Goal: Task Accomplishment & Management: Use online tool/utility

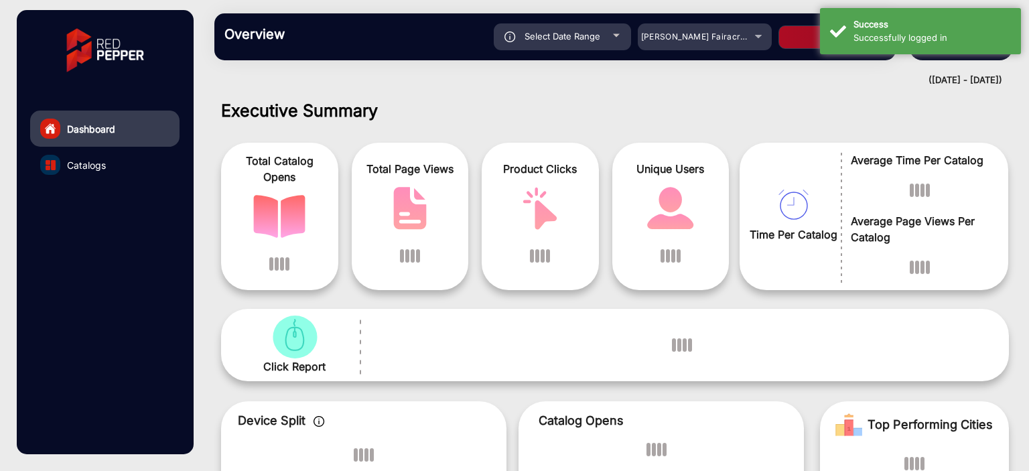
scroll to position [10, 0]
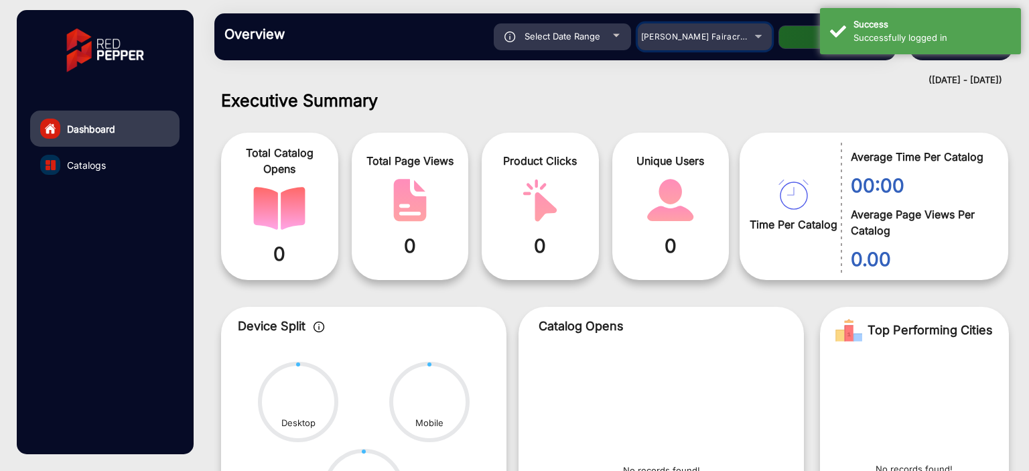
click at [707, 40] on span "[PERSON_NAME] Fairacre Farms" at bounding box center [707, 36] width 133 height 10
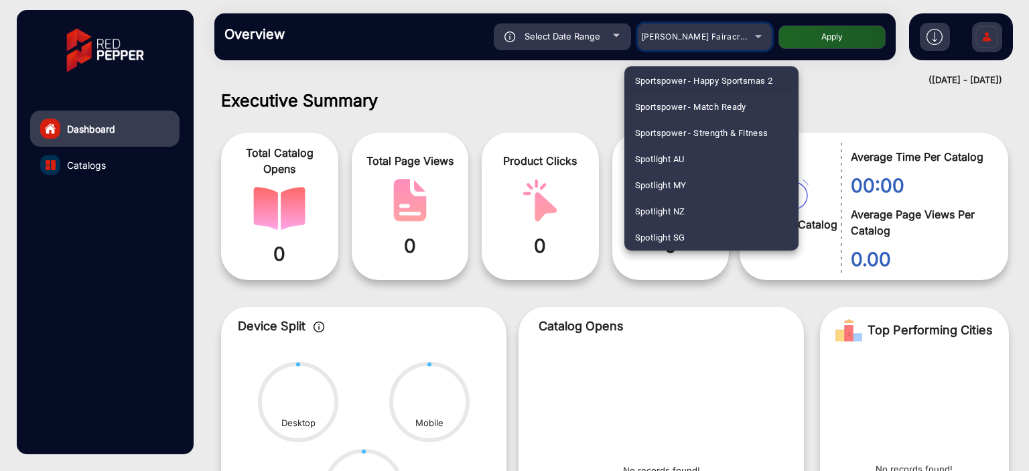
scroll to position [3582, 0]
click at [689, 233] on span "Star Discount Chemist Pharmacy" at bounding box center [701, 238] width 133 height 26
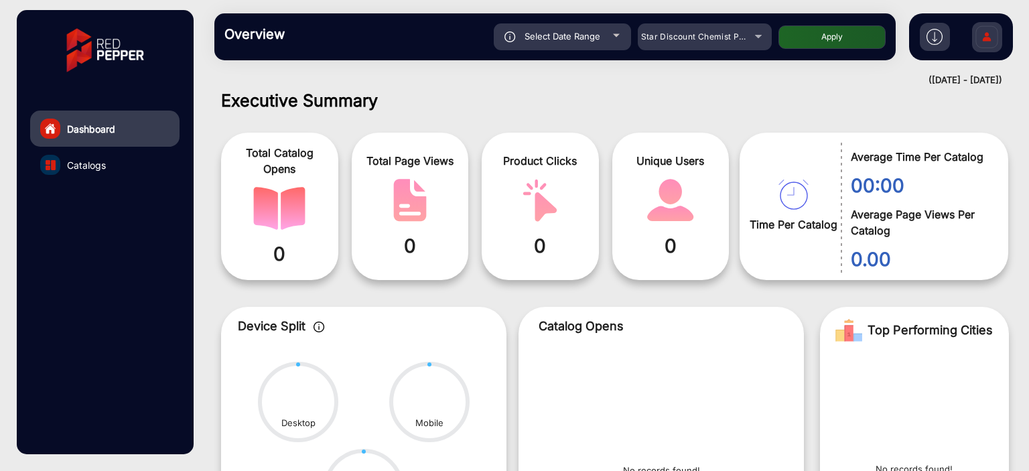
click at [616, 37] on div at bounding box center [616, 35] width 7 height 3
click at [606, 30] on div "Select Date Range" at bounding box center [562, 36] width 137 height 27
type input "[DATE]"
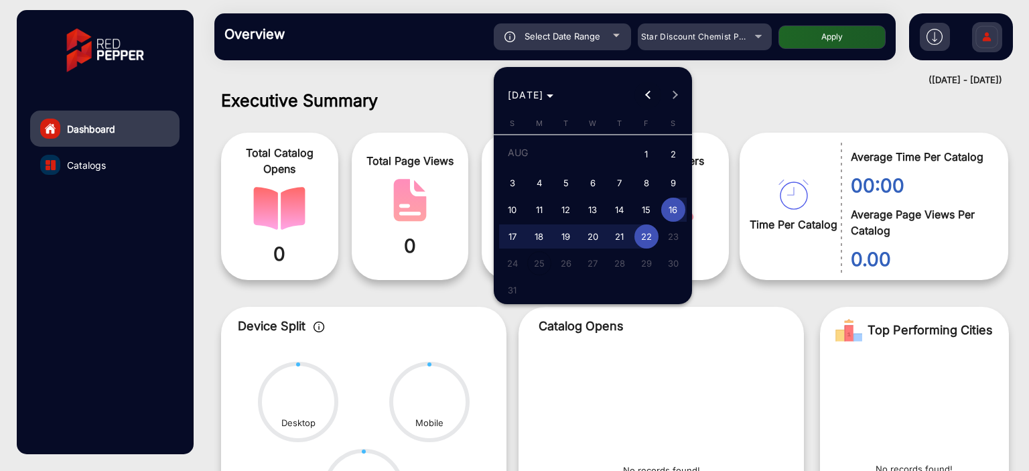
click at [636, 92] on span "Previous month" at bounding box center [647, 95] width 27 height 27
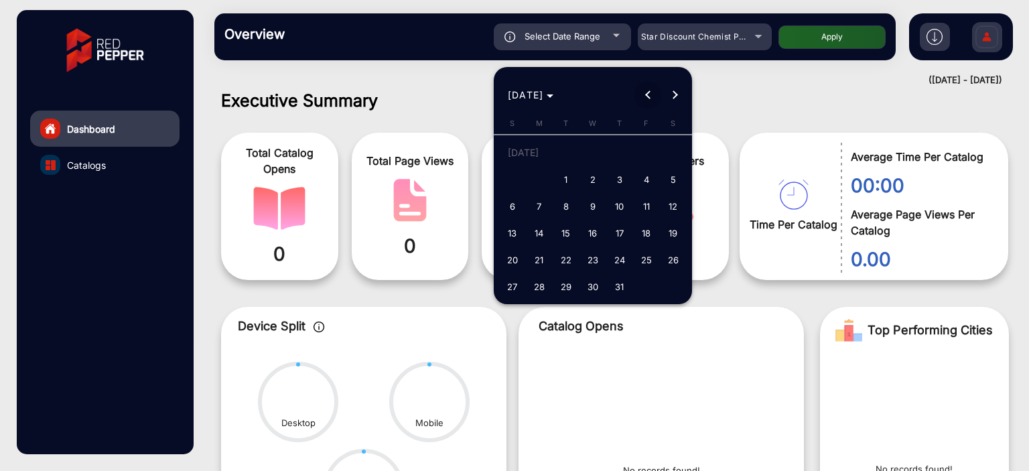
click at [636, 92] on span "Previous month" at bounding box center [647, 95] width 27 height 27
click at [619, 153] on span "1" at bounding box center [620, 154] width 24 height 27
type input "[DATE]"
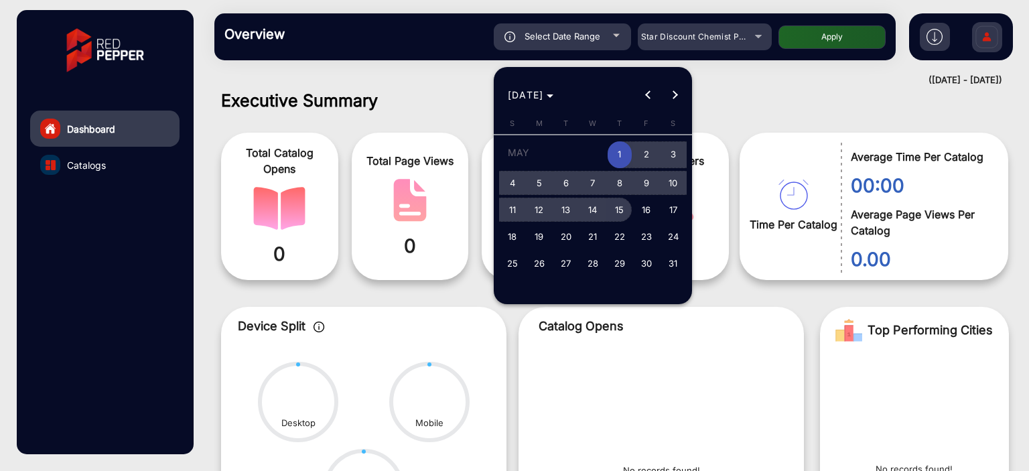
click at [626, 210] on span "15" at bounding box center [620, 210] width 24 height 24
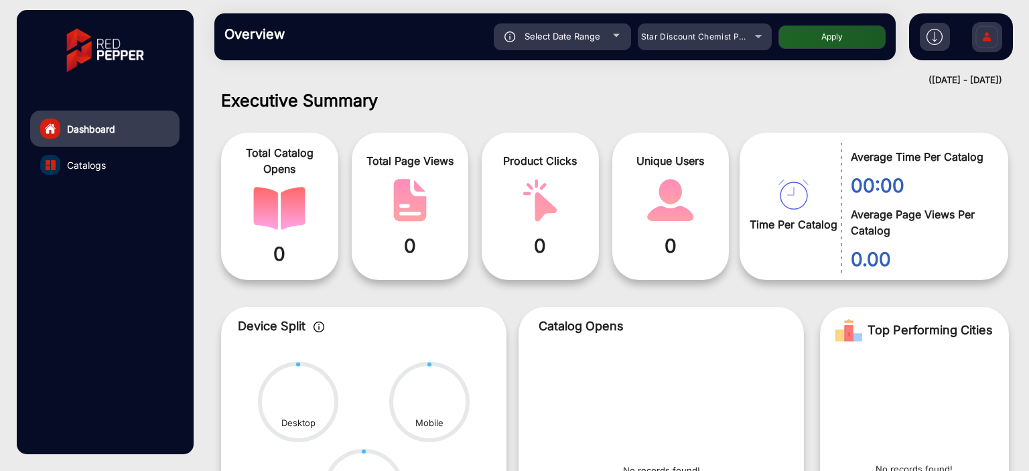
type input "[DATE]"
click at [783, 42] on button "Apply" at bounding box center [831, 36] width 107 height 23
type input "[DATE]"
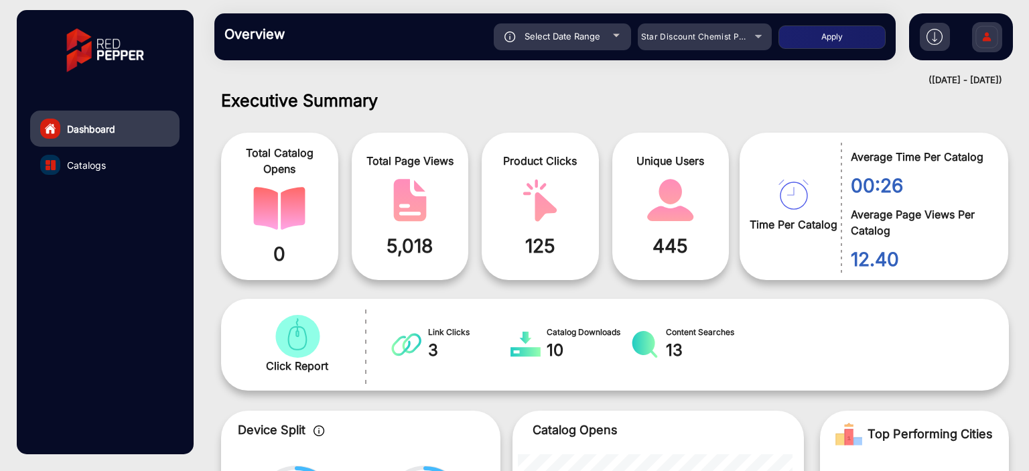
click at [620, 38] on div "Select Date Range" at bounding box center [562, 36] width 137 height 27
type input "[DATE]"
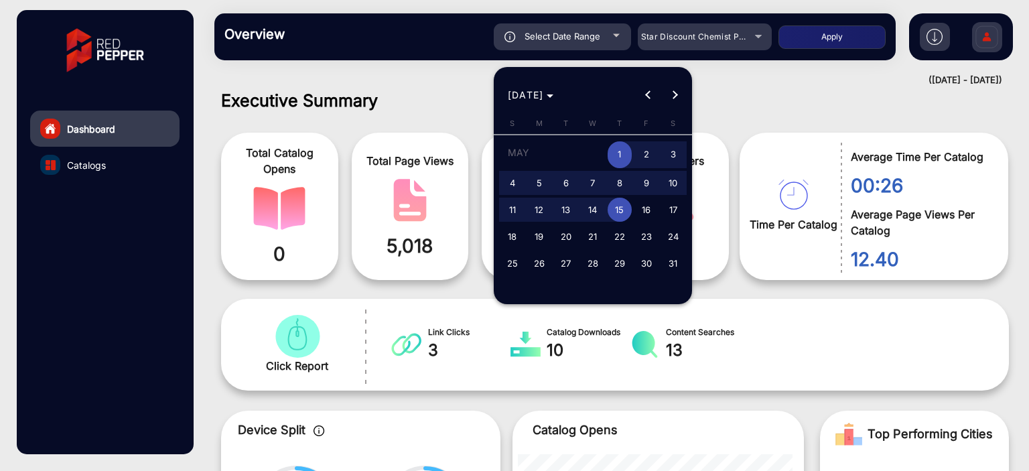
click at [649, 210] on span "16" at bounding box center [646, 210] width 24 height 24
type input "[DATE]"
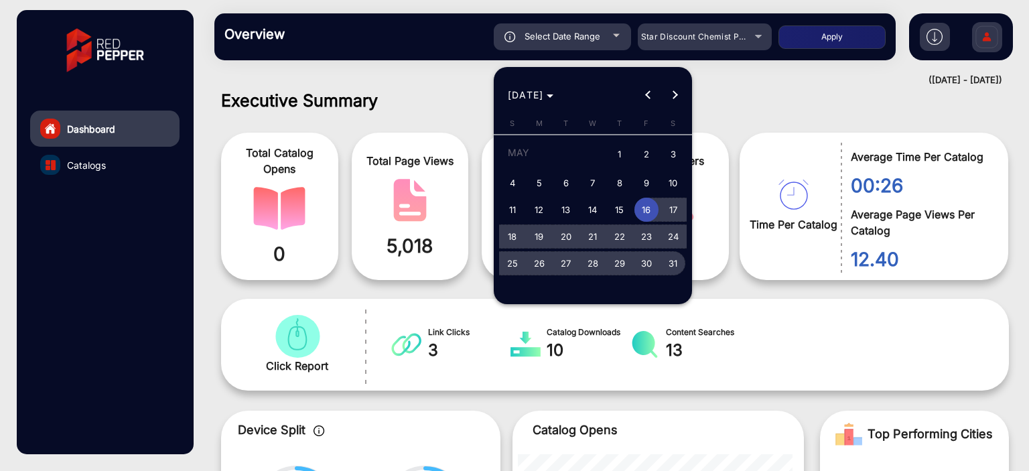
click at [671, 276] on button "31" at bounding box center [673, 263] width 27 height 27
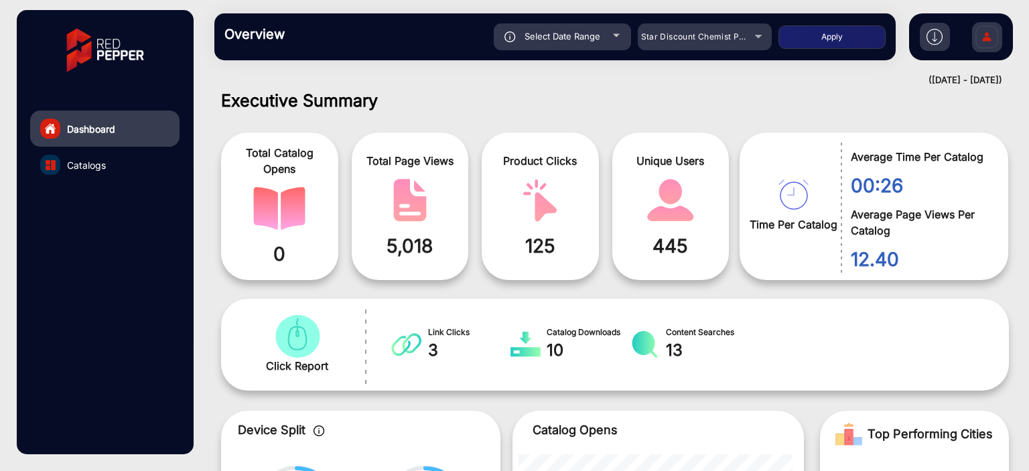
type input "[DATE]"
click at [799, 31] on button "Apply" at bounding box center [831, 36] width 107 height 23
type input "[DATE]"
click at [596, 50] on div "Select Date Range" at bounding box center [562, 36] width 137 height 27
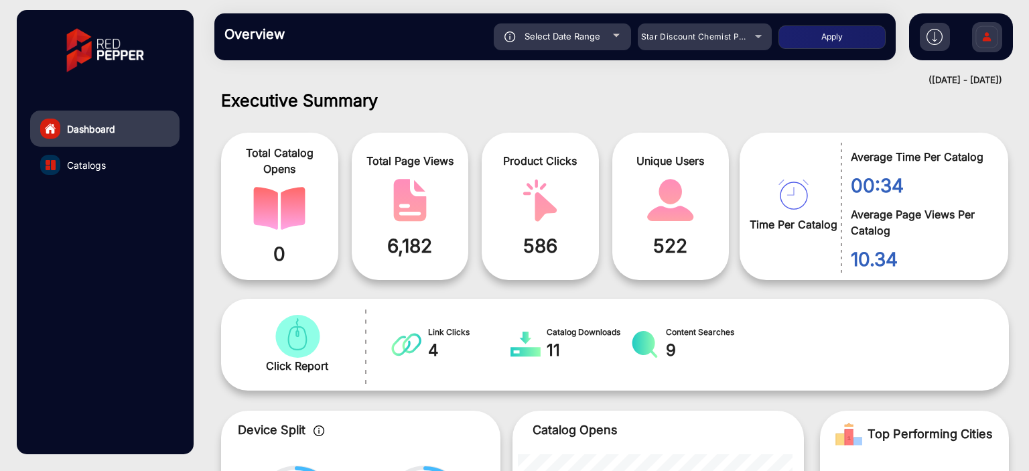
type input "[DATE]"
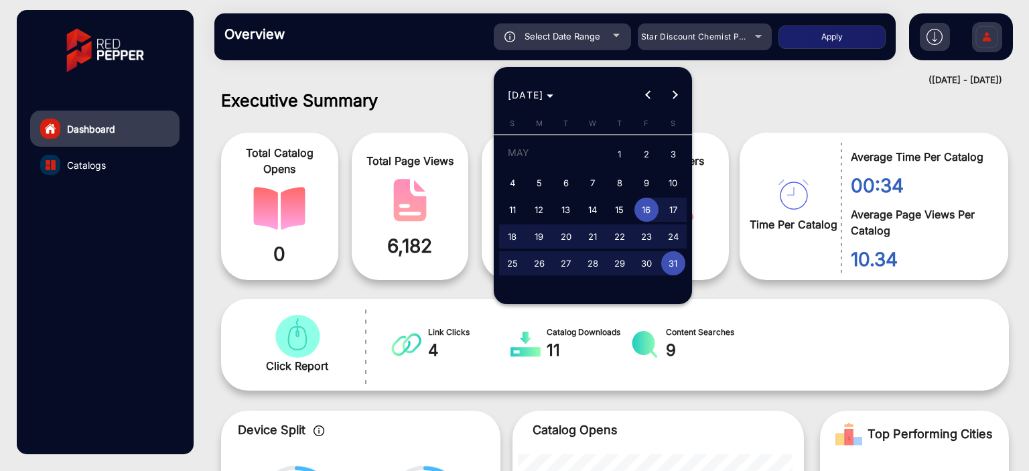
click at [673, 265] on span "31" at bounding box center [673, 263] width 24 height 24
type input "[DATE]"
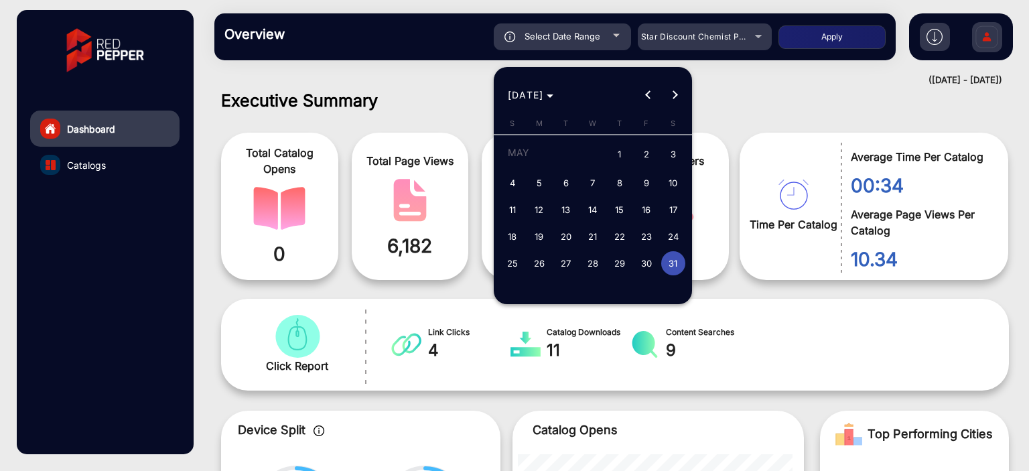
click at [673, 265] on span "31" at bounding box center [673, 263] width 24 height 24
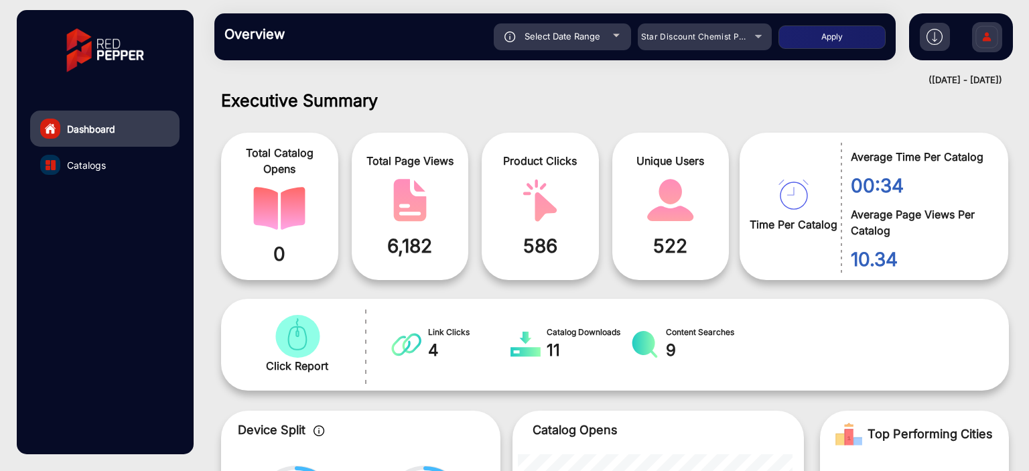
type input "[DATE]"
click at [786, 37] on button "Apply" at bounding box center [831, 36] width 107 height 23
type input "[DATE]"
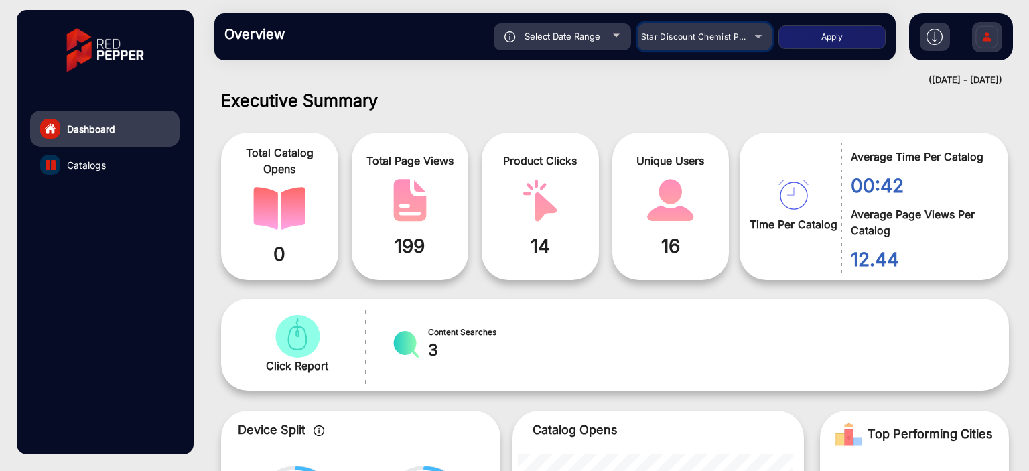
click at [680, 38] on span "Star Discount Chemist Pharmacy" at bounding box center [708, 36] width 134 height 10
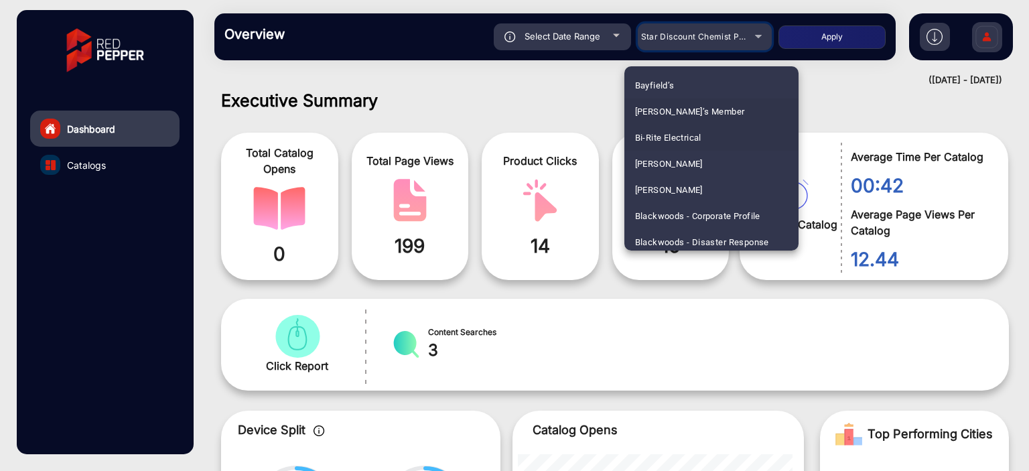
scroll to position [397, 0]
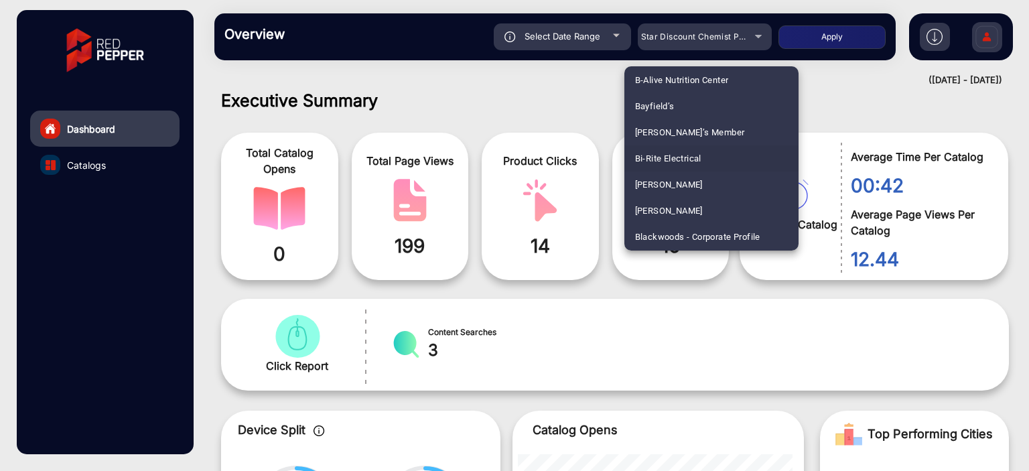
click at [841, 70] on div at bounding box center [514, 235] width 1029 height 471
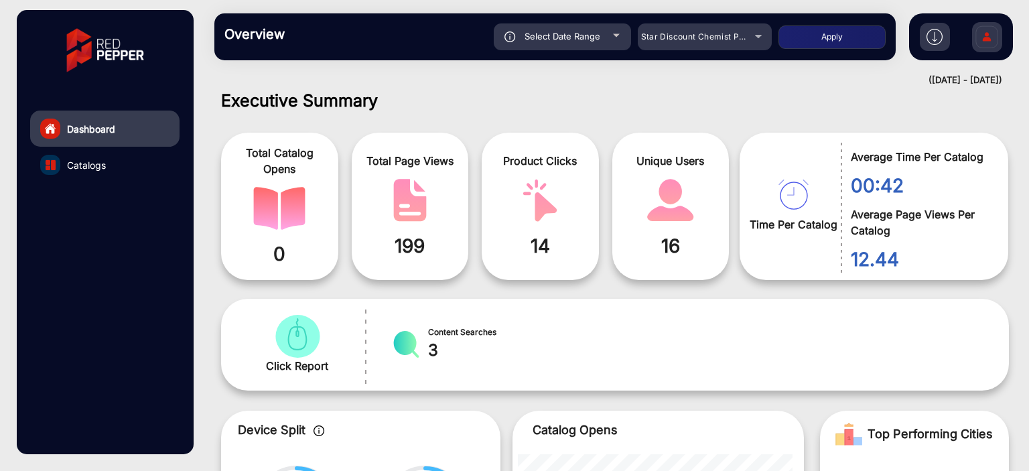
click at [590, 28] on div "Select Date Range" at bounding box center [562, 36] width 137 height 27
type input "[DATE]"
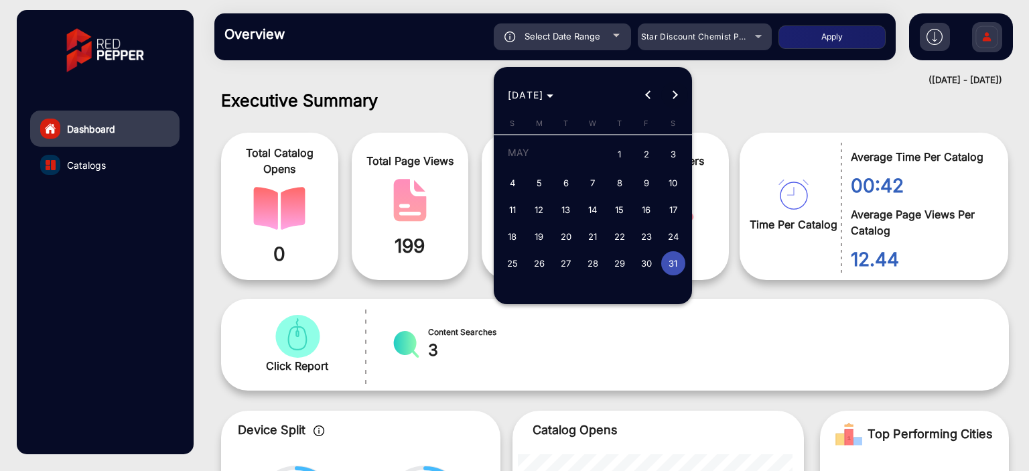
click at [677, 90] on span "Next month" at bounding box center [674, 95] width 27 height 27
click at [677, 90] on div "[DATE] [DATE]" at bounding box center [593, 95] width 192 height 27
click at [651, 240] on span "22" at bounding box center [646, 236] width 24 height 24
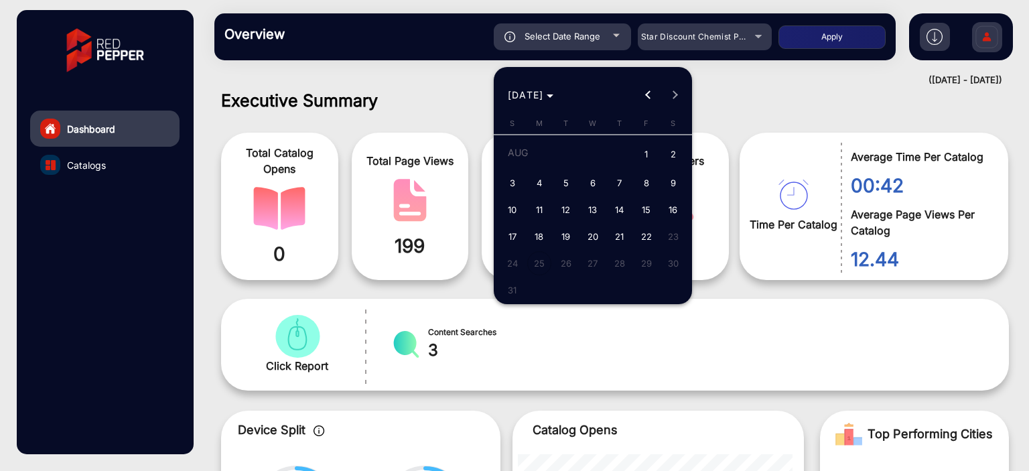
type input "[DATE]"
click at [651, 240] on span "22" at bounding box center [646, 236] width 24 height 24
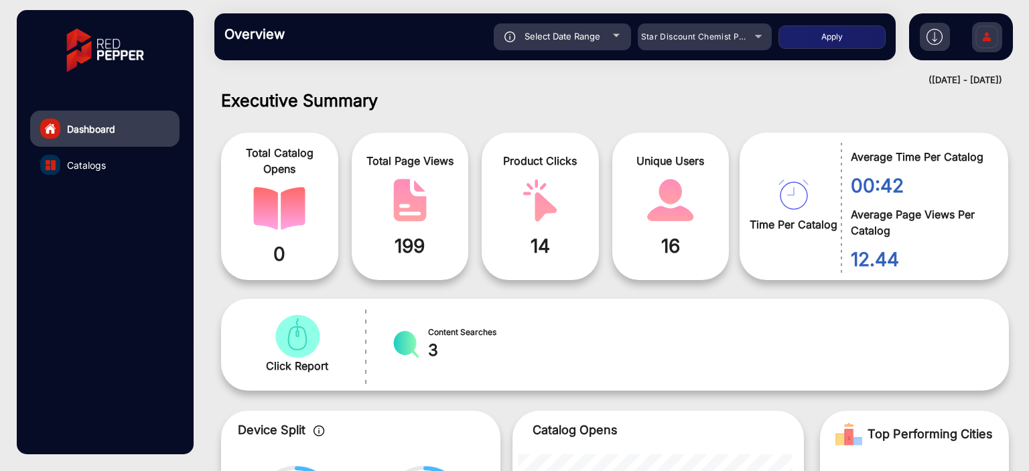
type input "[DATE]"
click at [800, 47] on button "Apply" at bounding box center [831, 36] width 107 height 23
type input "[DATE]"
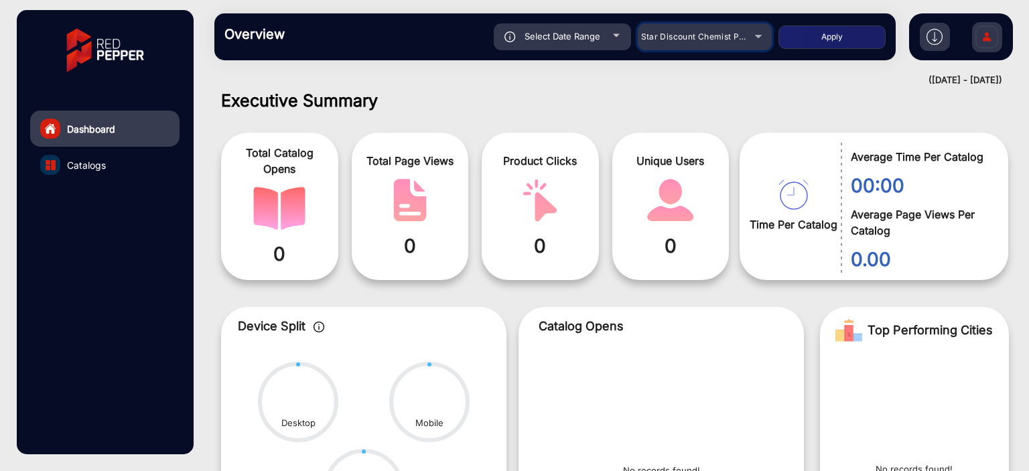
click at [680, 35] on span "Star Discount Chemist Pharmacy" at bounding box center [708, 36] width 134 height 10
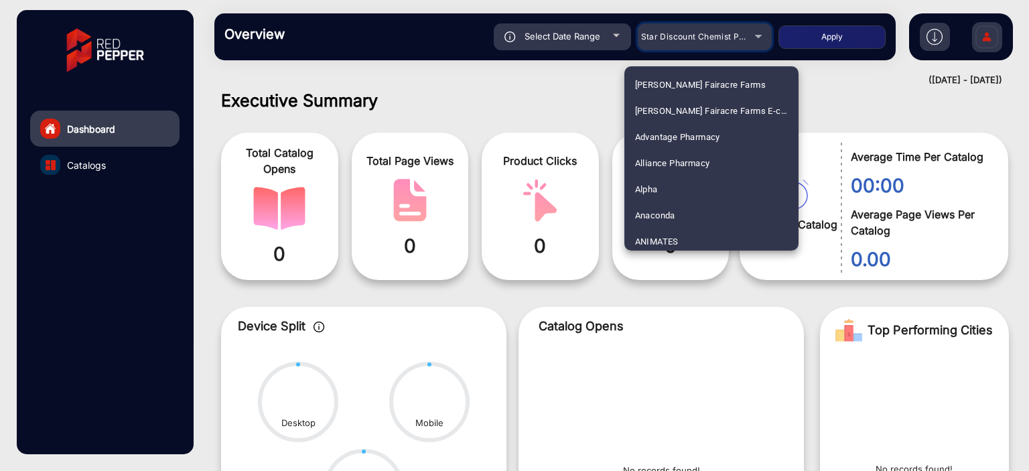
scroll to position [3582, 0]
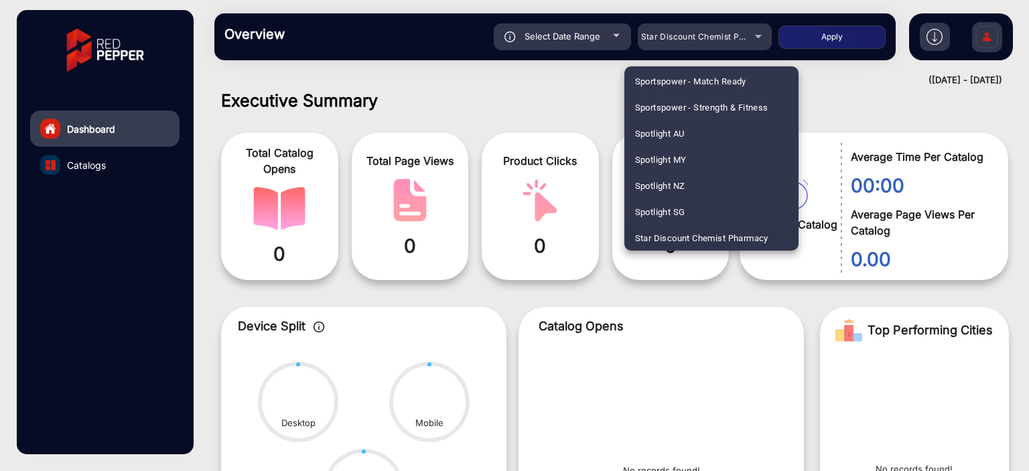
click at [610, 36] on div at bounding box center [514, 235] width 1029 height 471
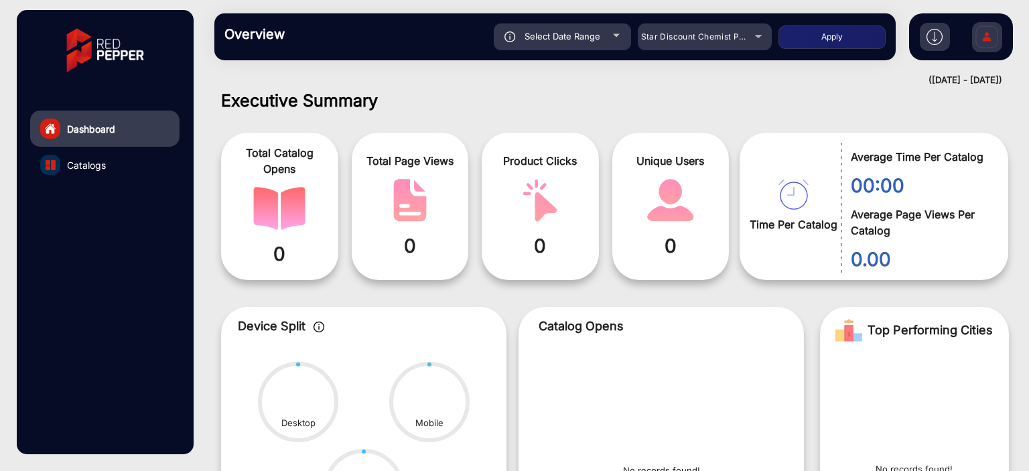
click at [610, 36] on div "Select Date Range" at bounding box center [562, 36] width 137 height 27
type input "[DATE]"
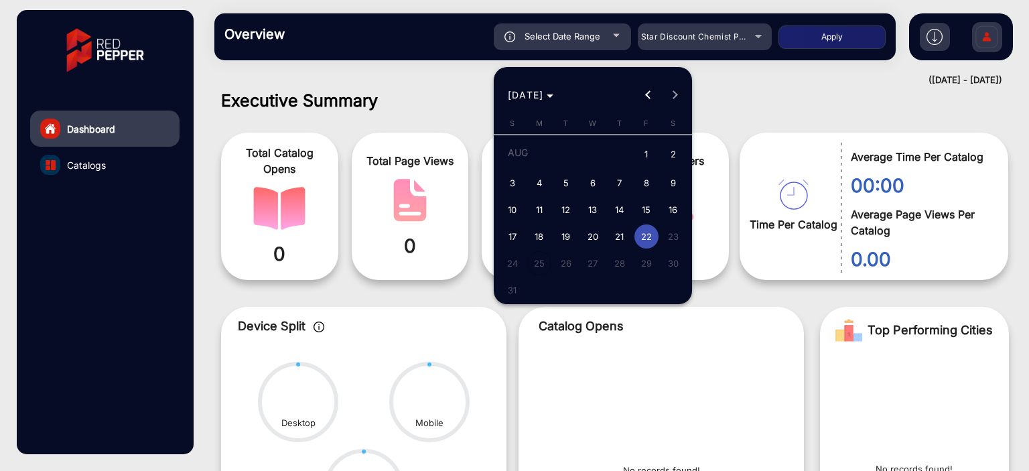
click at [645, 243] on span "22" at bounding box center [646, 236] width 24 height 24
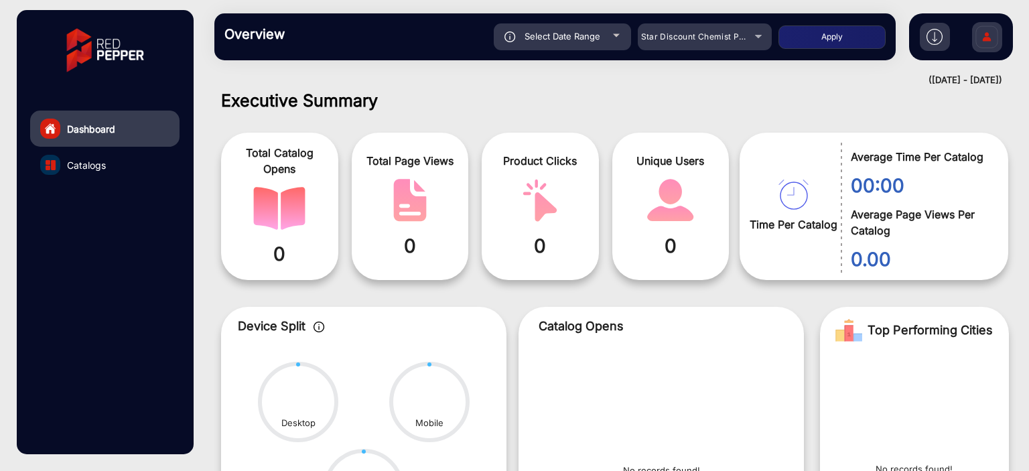
type input "[DATE]"
click at [721, 40] on span "Star Discount Chemist Pharmacy" at bounding box center [708, 36] width 134 height 10
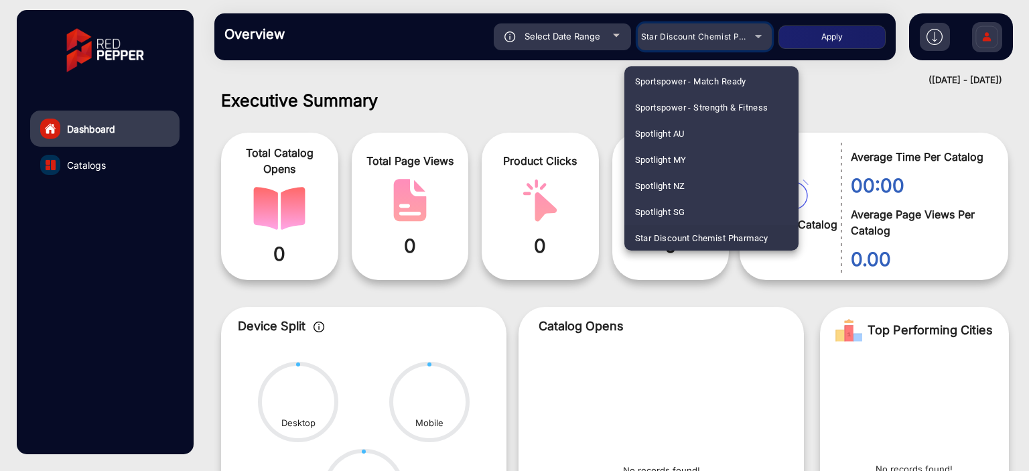
scroll to position [3192, 0]
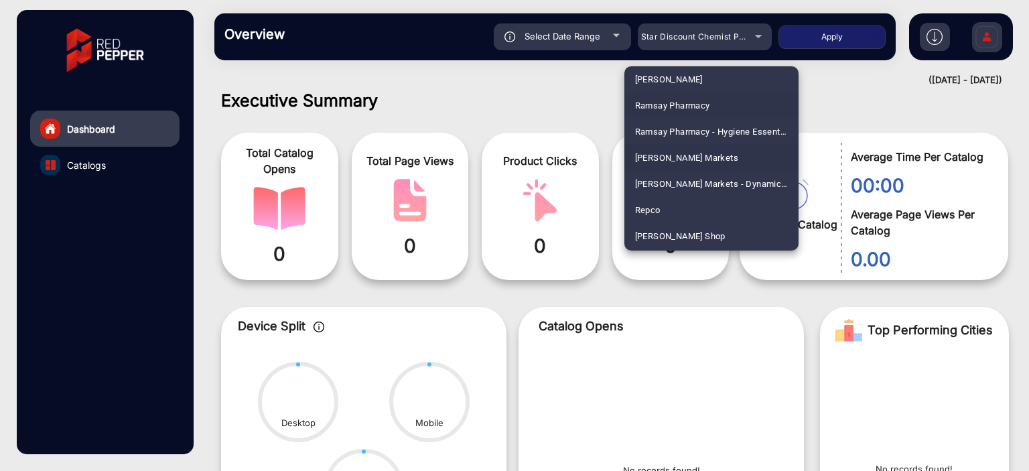
click at [697, 155] on span "[PERSON_NAME] Markets" at bounding box center [687, 158] width 104 height 26
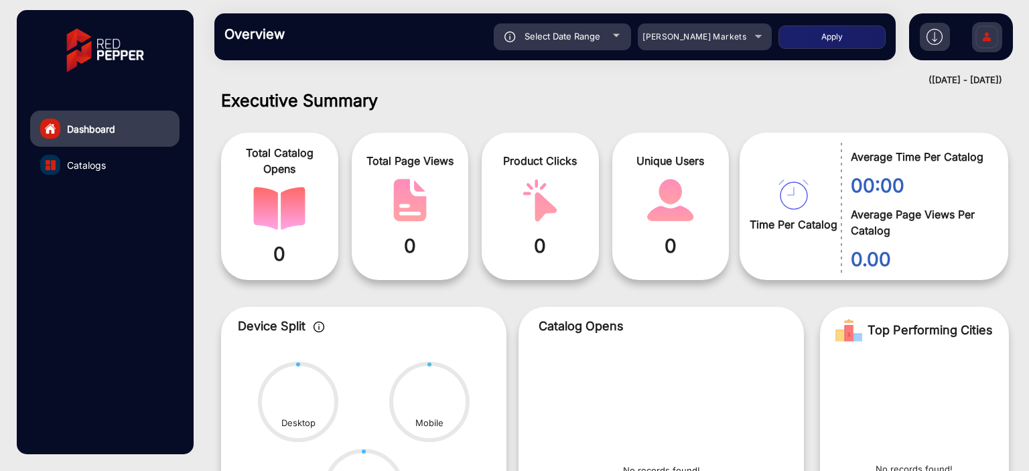
click at [851, 38] on button "Apply" at bounding box center [831, 36] width 107 height 23
type input "[DATE]"
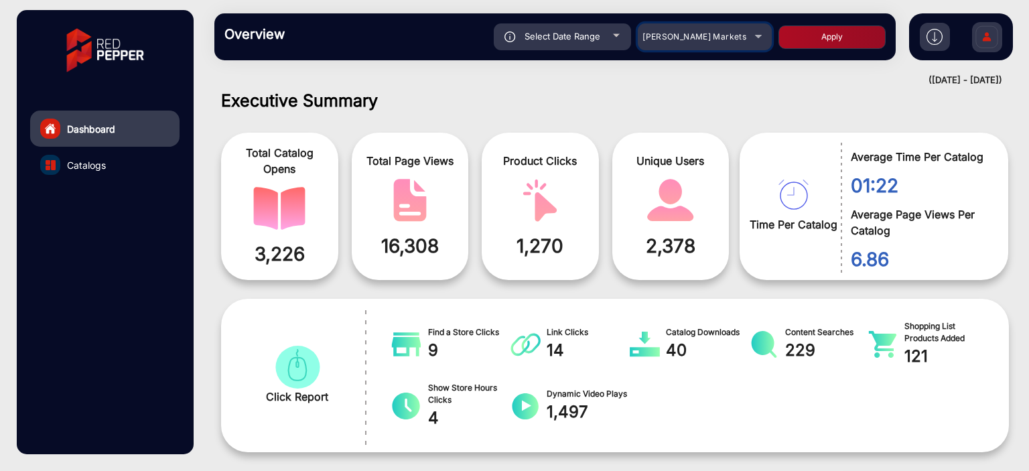
click at [733, 34] on div "[PERSON_NAME] Markets" at bounding box center [694, 37] width 107 height 16
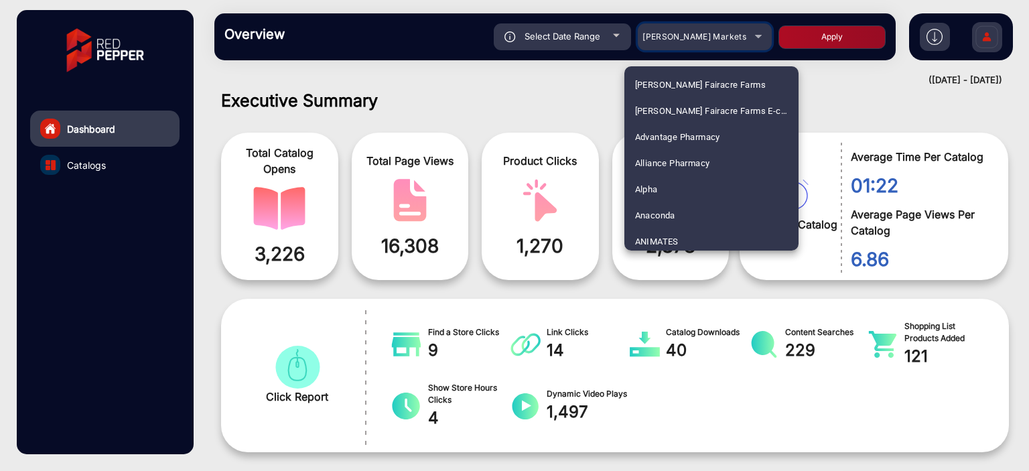
scroll to position [3113, 0]
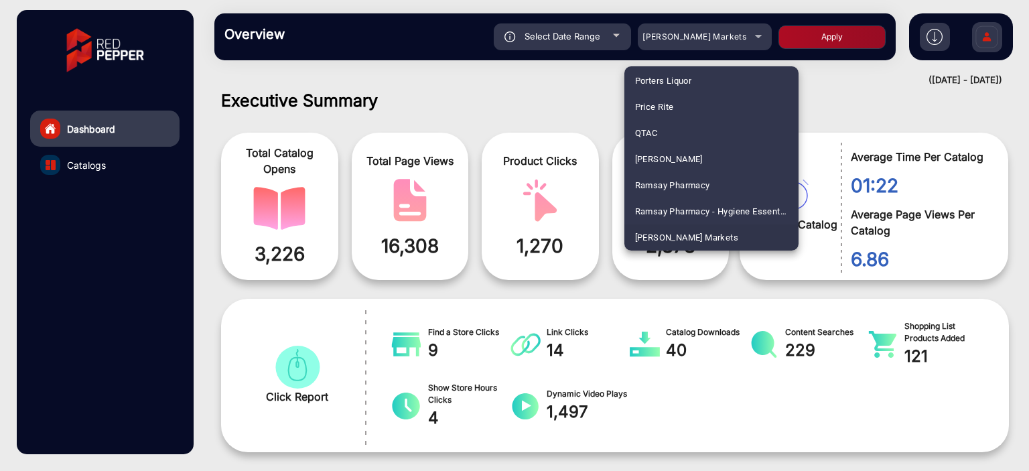
click at [674, 236] on span "[PERSON_NAME] Markets" at bounding box center [687, 237] width 104 height 26
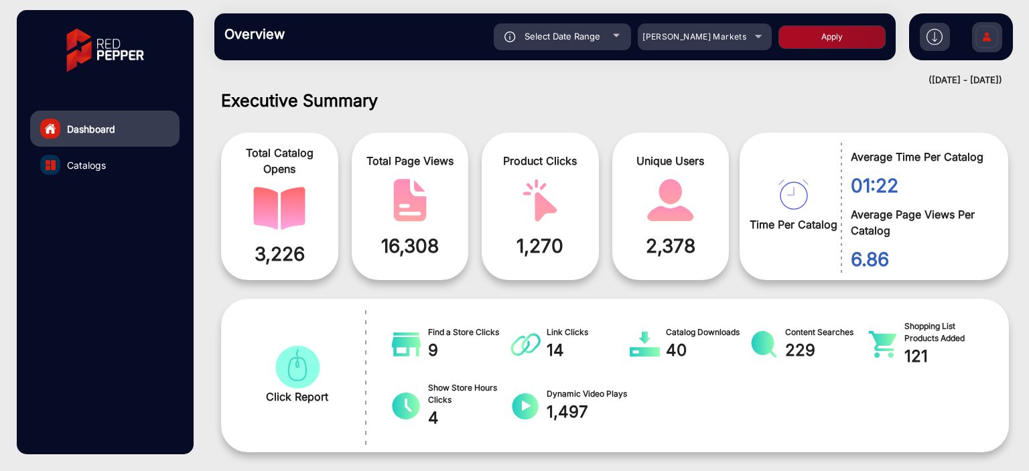
click at [800, 42] on button "Apply" at bounding box center [831, 36] width 107 height 23
type input "[DATE]"
drag, startPoint x: 599, startPoint y: 60, endPoint x: 595, endPoint y: 37, distance: 23.9
click at [595, 56] on div "Overview Reports Understand what makes your customers tick and learn how they a…" at bounding box center [615, 37] width 828 height 74
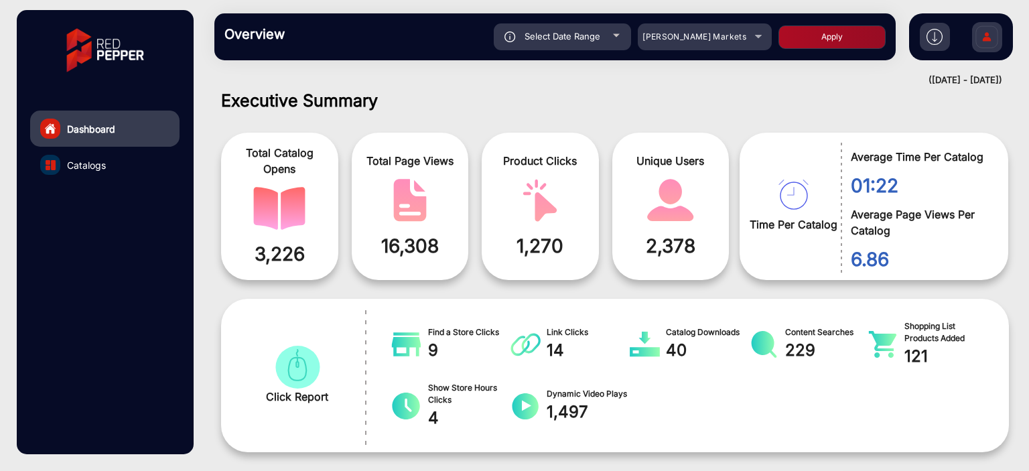
click at [595, 37] on span "Select Date Range" at bounding box center [562, 36] width 76 height 11
type input "[DATE]"
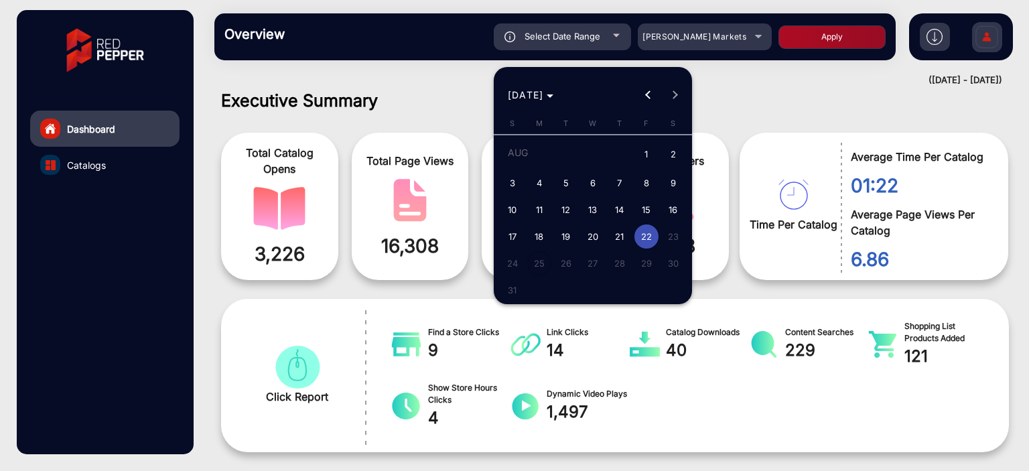
click at [640, 234] on span "22" at bounding box center [646, 236] width 24 height 24
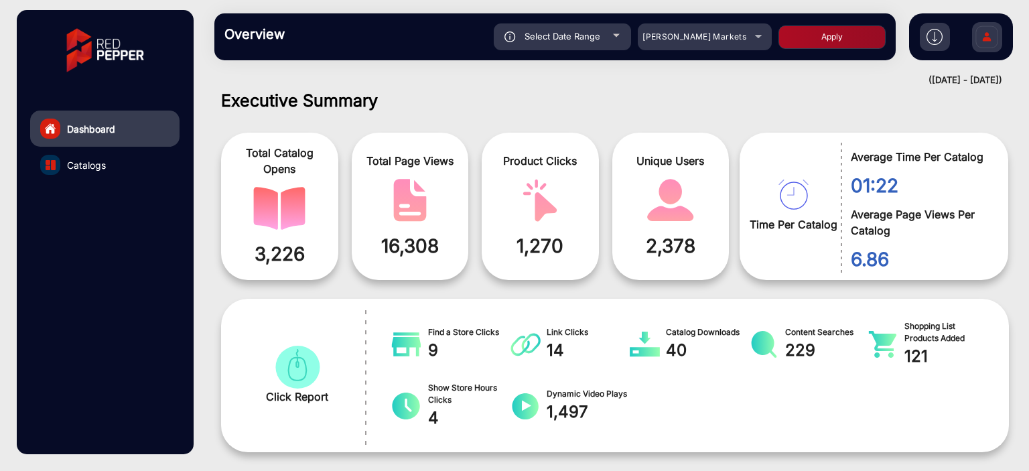
type input "[DATE]"
click at [752, 70] on div "Overview Reports Understand what makes your customers tick and learn how they a…" at bounding box center [615, 37] width 828 height 74
click at [407, 244] on span "16,308" at bounding box center [410, 246] width 97 height 28
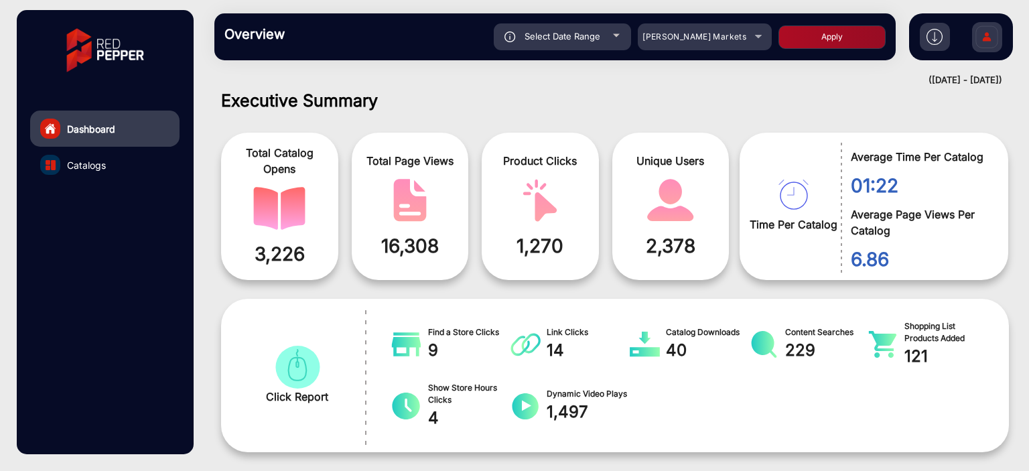
click at [455, 171] on div "Total Page Views 16,308" at bounding box center [410, 206] width 117 height 147
click at [764, 48] on mat-select "[PERSON_NAME] Markets" at bounding box center [705, 36] width 134 height 27
click at [754, 42] on div "[PERSON_NAME] Markets" at bounding box center [705, 37] width 134 height 16
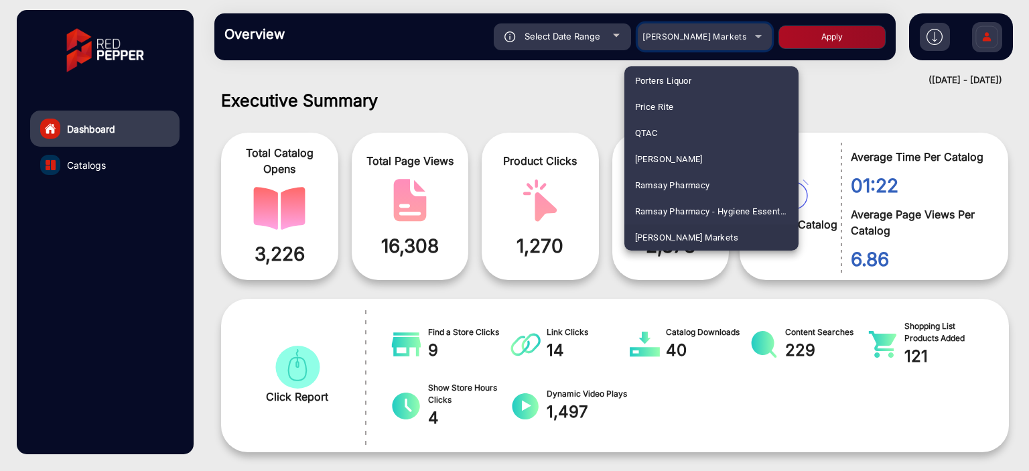
scroll to position [3009, 0]
click at [694, 203] on mat-option "Price Rite" at bounding box center [711, 211] width 174 height 26
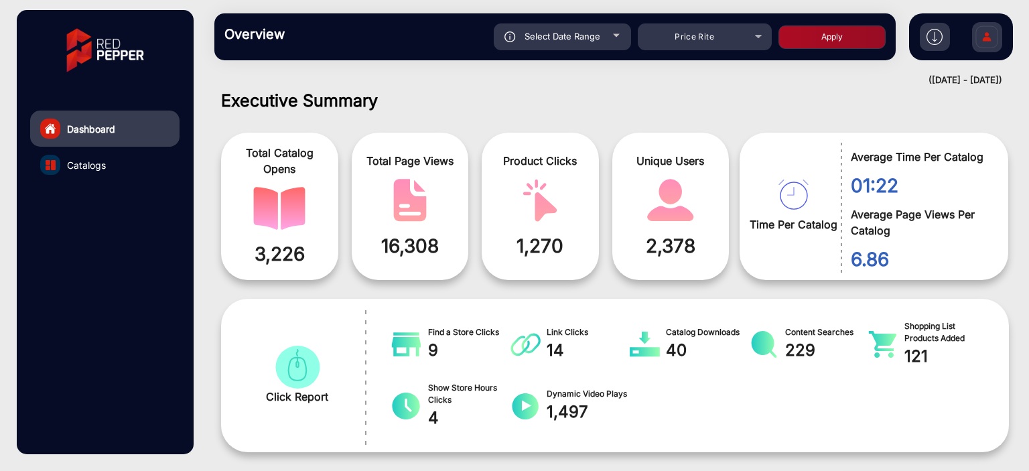
click at [798, 35] on button "Apply" at bounding box center [831, 36] width 107 height 23
type input "[DATE]"
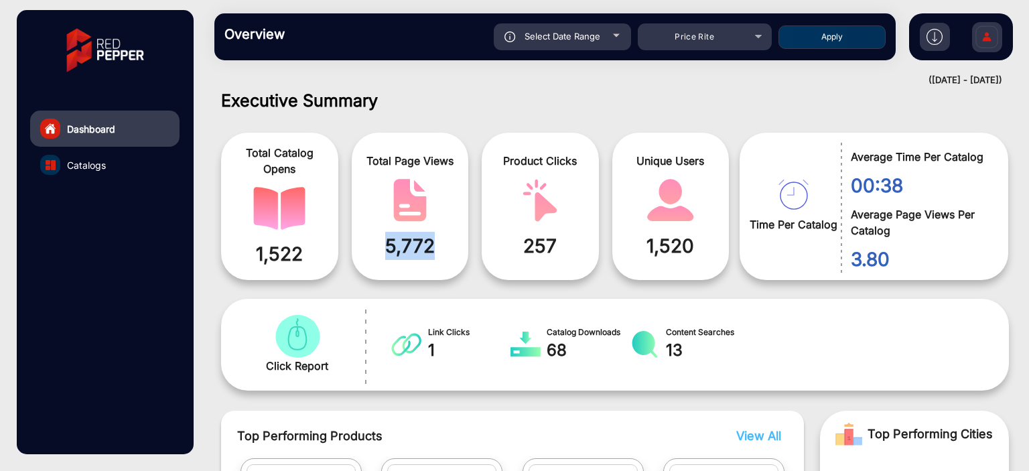
drag, startPoint x: 423, startPoint y: 251, endPoint x: 455, endPoint y: 251, distance: 32.8
click at [455, 251] on span "5,772" at bounding box center [410, 246] width 97 height 28
click at [392, 246] on span "5,772" at bounding box center [410, 246] width 97 height 28
click at [704, 34] on span "Price Rite" at bounding box center [695, 36] width 40 height 10
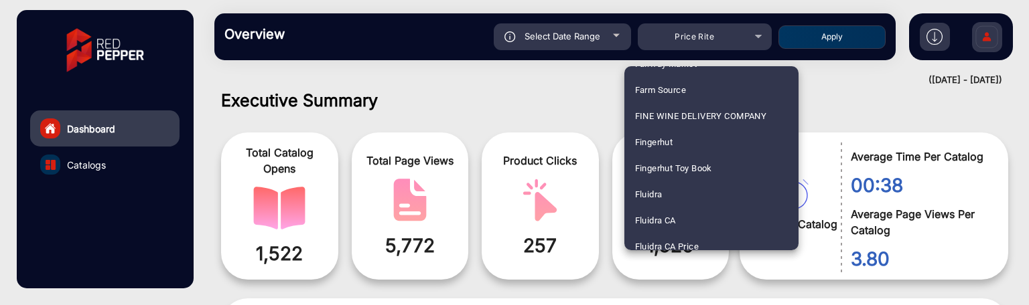
scroll to position [1608, 0]
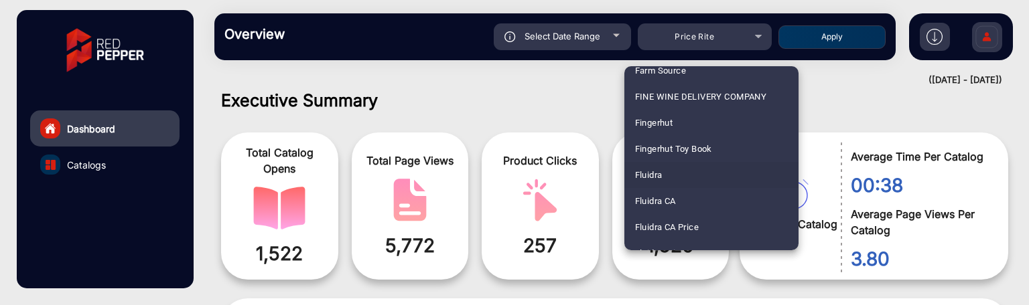
click at [685, 173] on mat-option "Fluidra" at bounding box center [711, 175] width 174 height 26
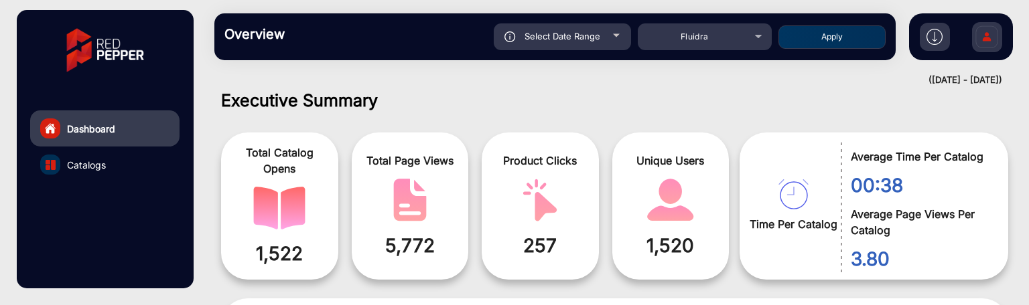
click at [855, 31] on button "Apply" at bounding box center [831, 36] width 107 height 23
type input "[DATE]"
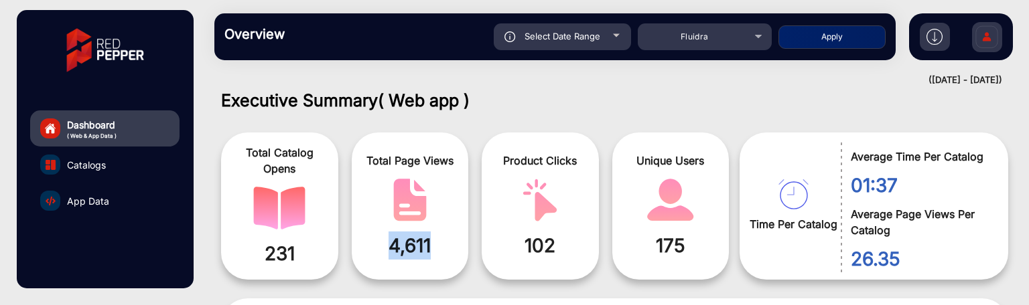
drag, startPoint x: 386, startPoint y: 244, endPoint x: 445, endPoint y: 252, distance: 59.4
click at [445, 252] on span "4,611" at bounding box center [410, 246] width 97 height 28
